Goal: Information Seeking & Learning: Learn about a topic

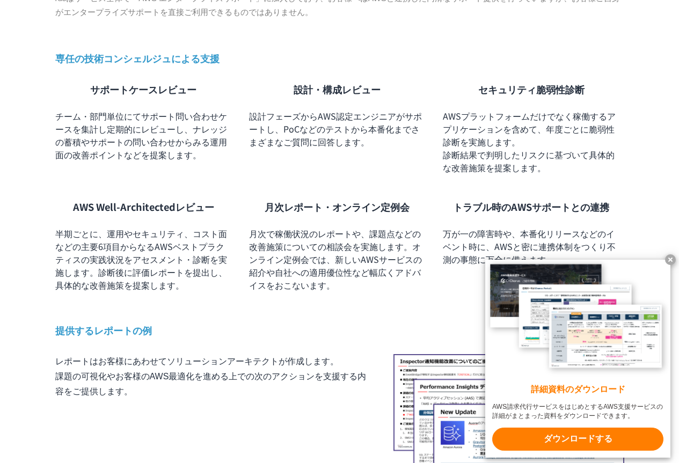
scroll to position [805, 0]
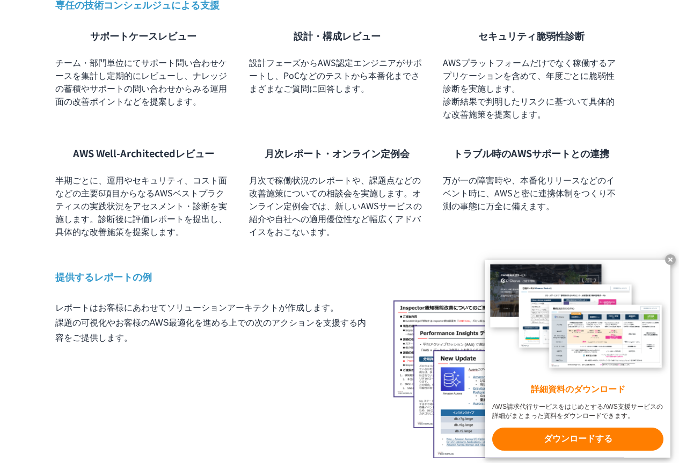
click at [668, 259] on x-t at bounding box center [670, 259] width 11 height 11
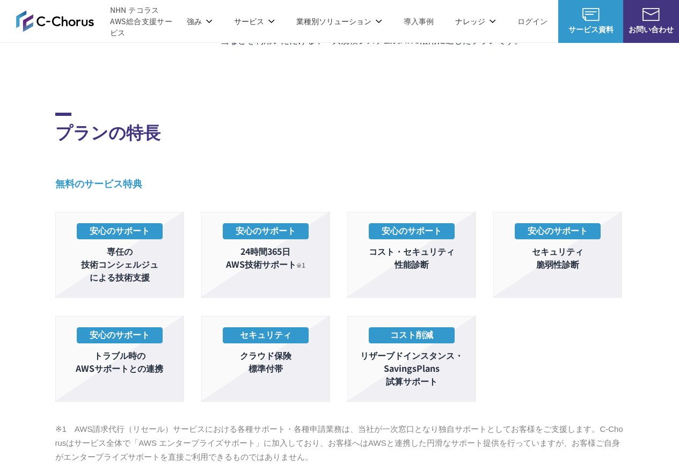
scroll to position [0, 0]
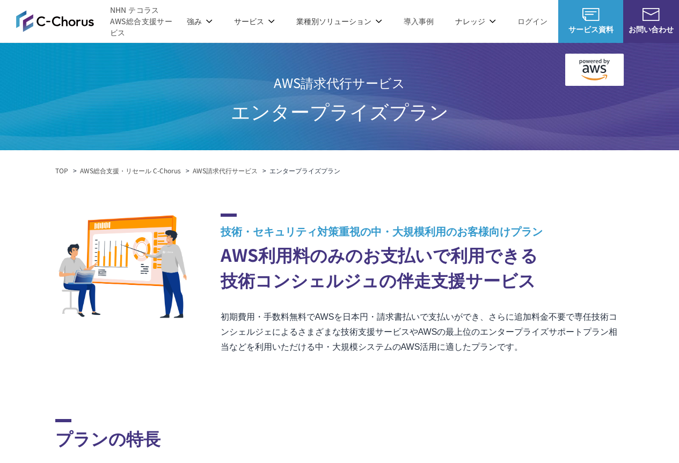
drag, startPoint x: 324, startPoint y: 177, endPoint x: 313, endPoint y: 50, distance: 127.2
click at [472, 71] on div "C-Chorusの強み 管理ポータル 開発ロードマップ C-Chorusのサポート 資料を請求する まずは相談する" at bounding box center [339, 100] width 679 height 114
click at [474, 66] on link "C-Chorusのサポート" at bounding box center [509, 64] width 70 height 11
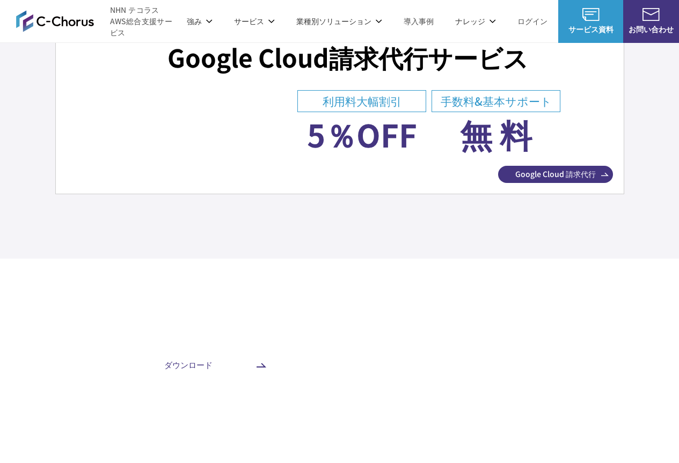
scroll to position [3967, 0]
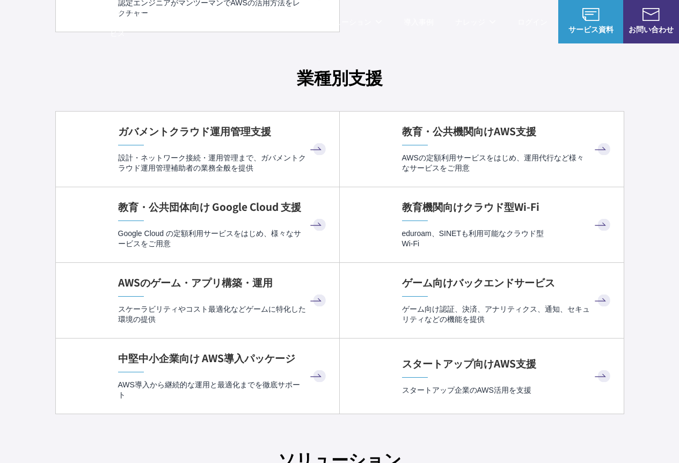
scroll to position [2833, 0]
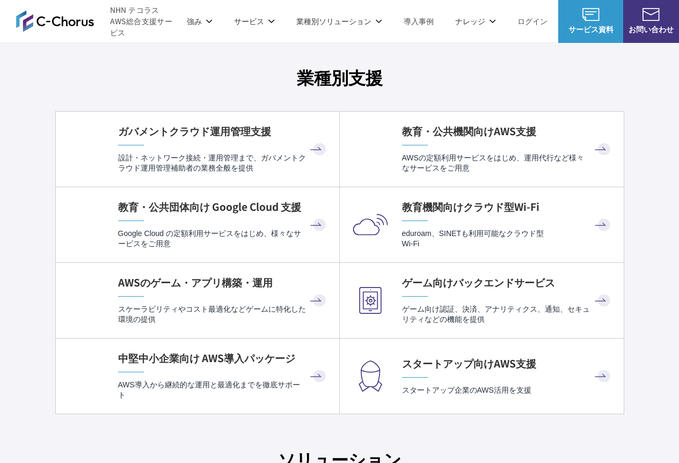
click at [289, 154] on p "設計・ネットワーク接続・運用管理まで、ガバメントクラウド運用管理補助者の業務全般を提供" at bounding box center [223, 163] width 210 height 21
